Goal: Check status

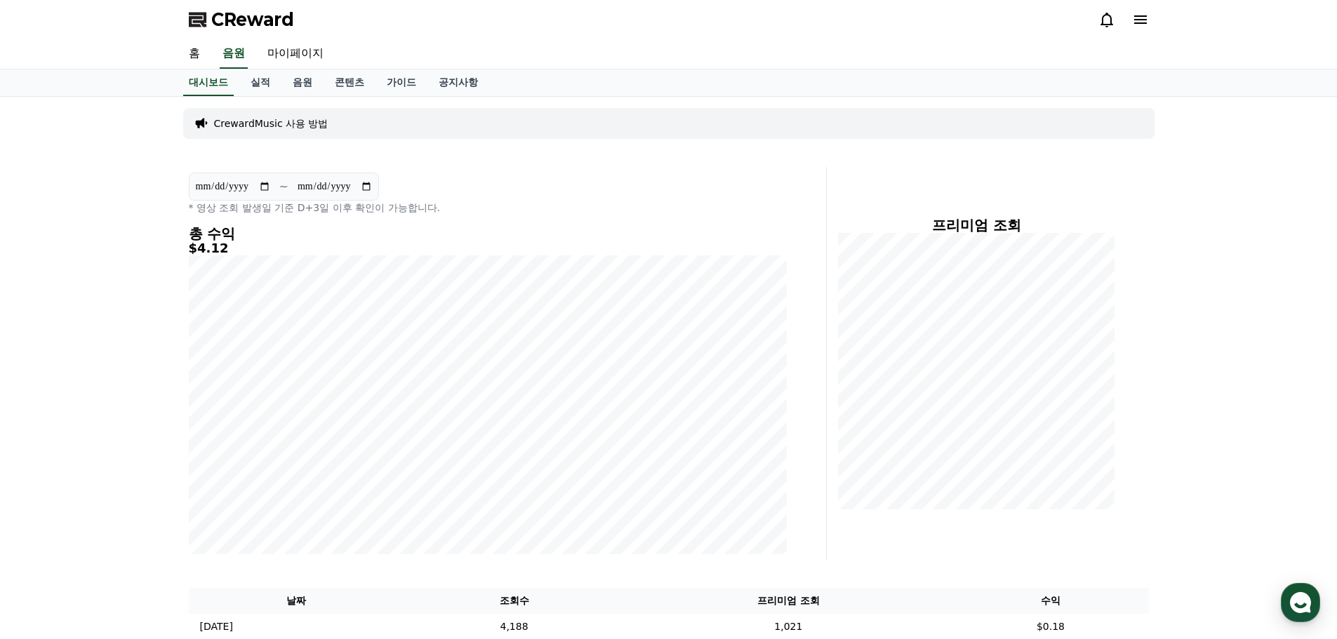
click at [1102, 23] on icon at bounding box center [1106, 20] width 13 height 15
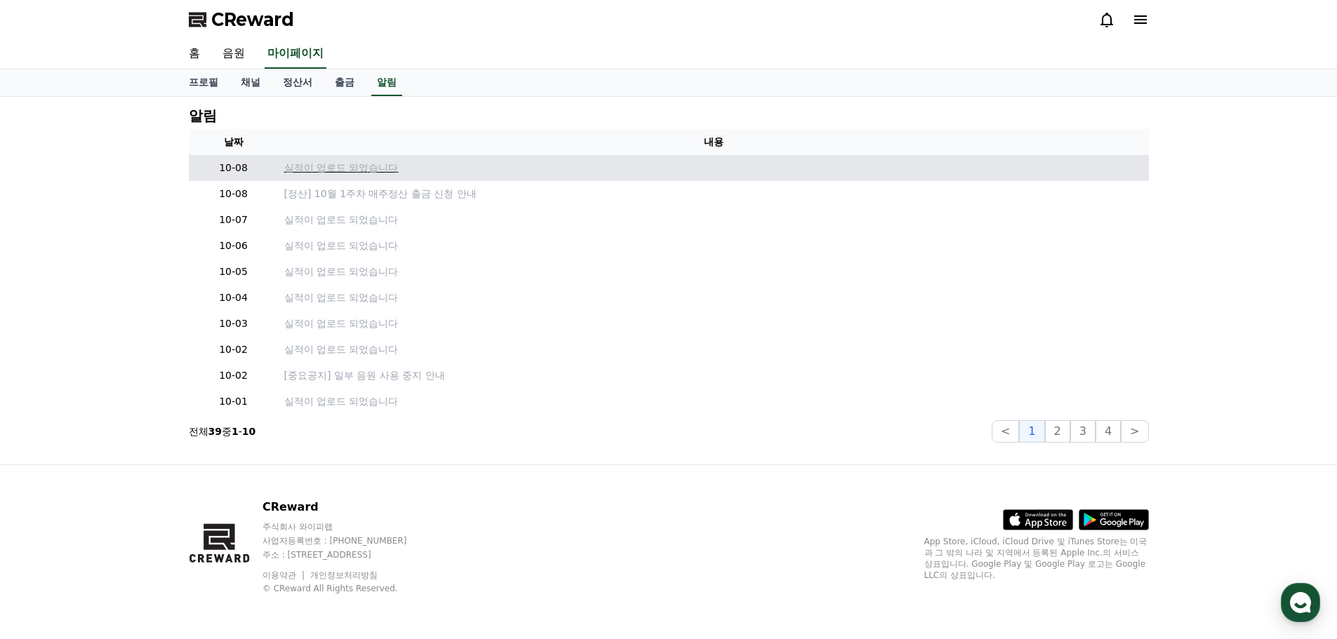
click at [367, 168] on p "실적이 업로드 되었습니다" at bounding box center [713, 168] width 859 height 15
